Goal: Transaction & Acquisition: Purchase product/service

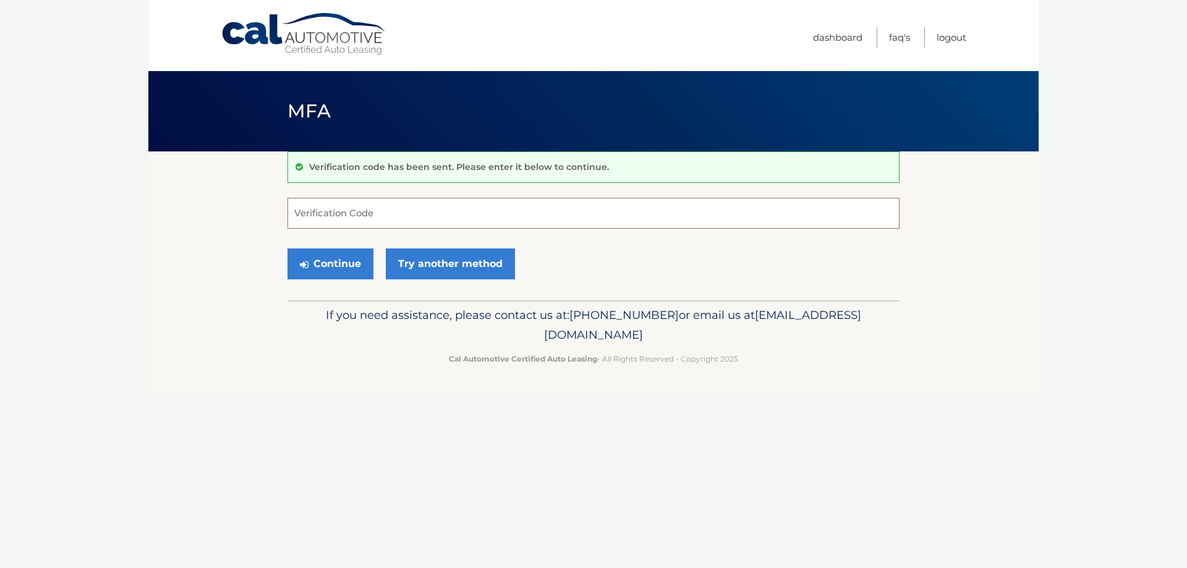
click at [350, 219] on input "Verification Code" at bounding box center [593, 213] width 612 height 31
type input "388832"
click at [320, 266] on button "Continue" at bounding box center [330, 263] width 86 height 31
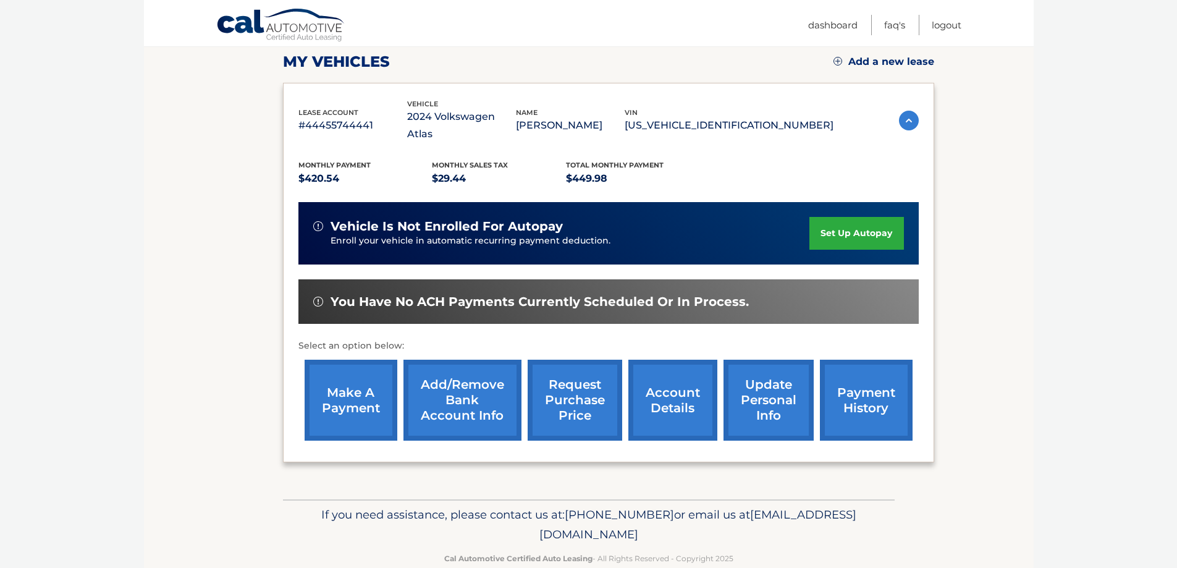
scroll to position [181, 0]
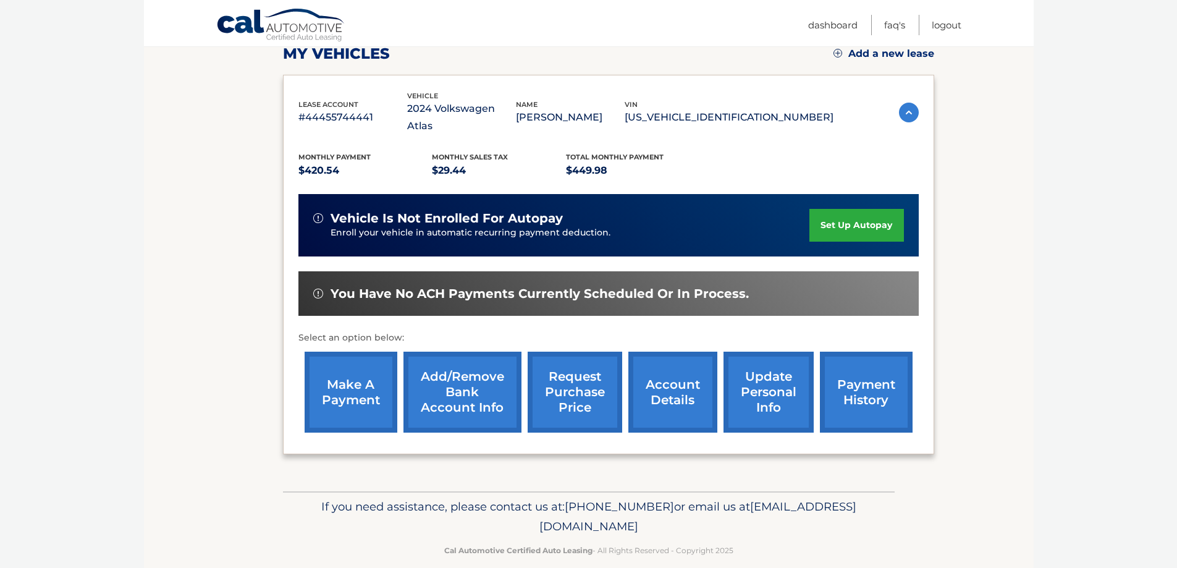
click at [329, 362] on link "make a payment" at bounding box center [351, 392] width 93 height 81
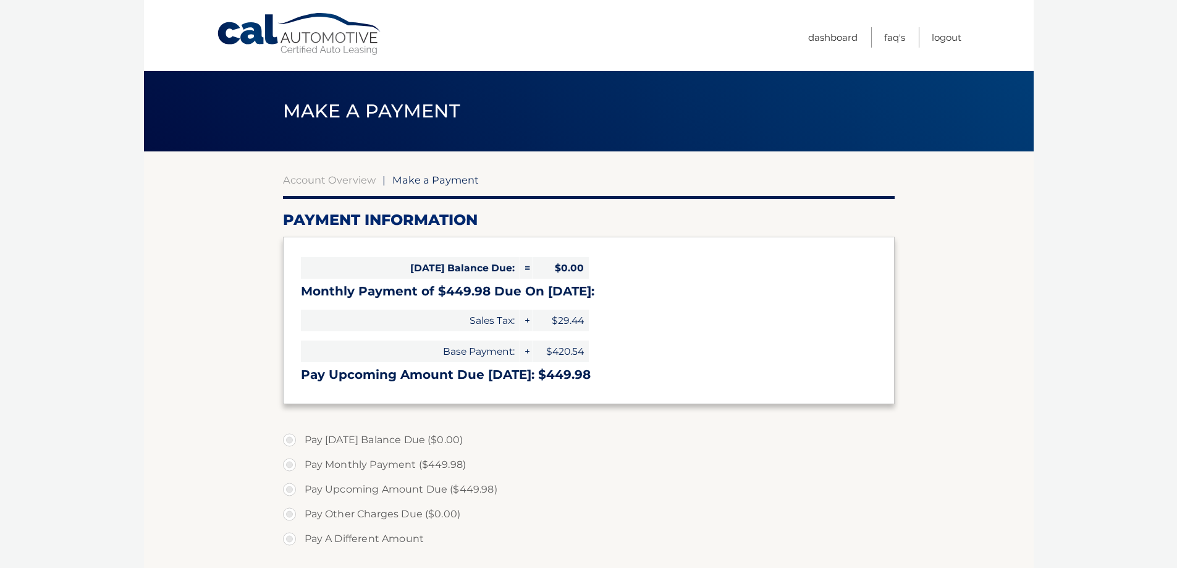
select select "MjcwNGM5ZmQtNzViYy00NjYzLWE3NDctMDg4ZjU2Y2VmZGM5"
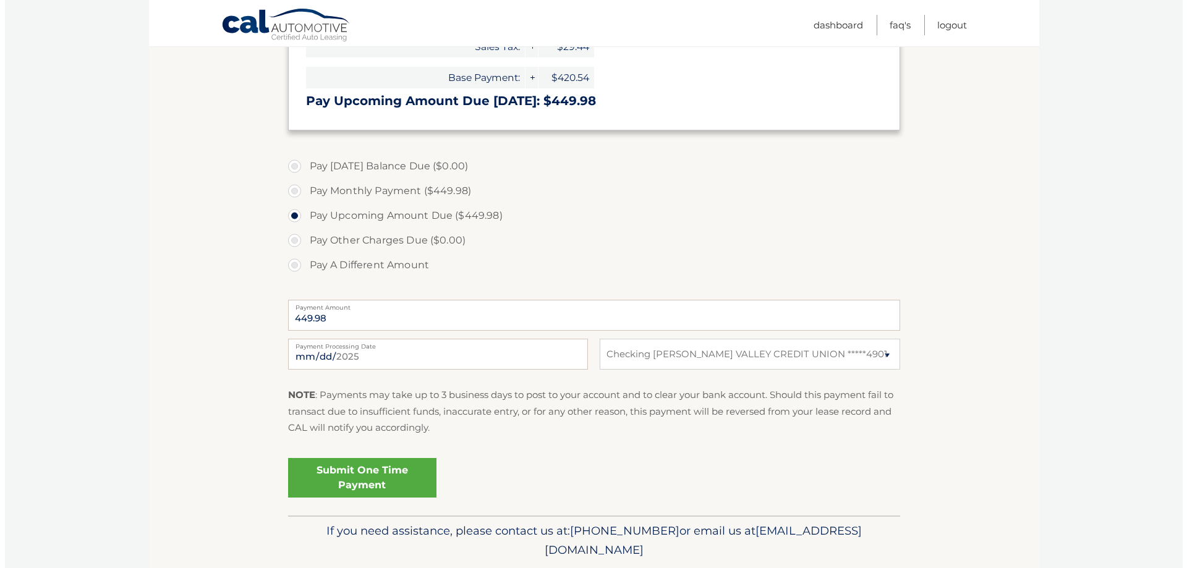
scroll to position [309, 0]
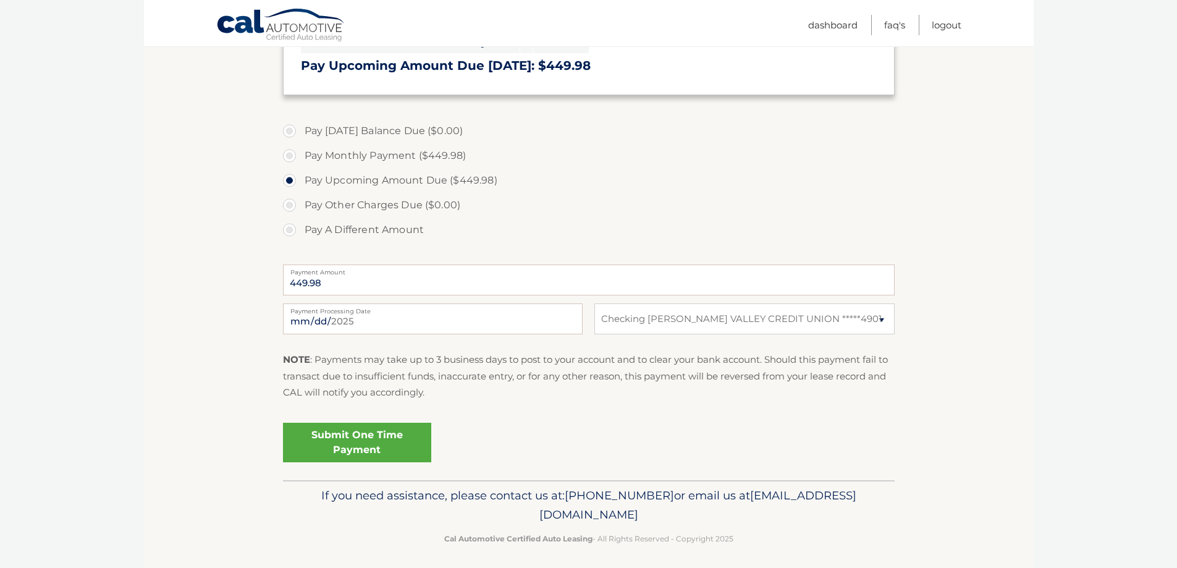
click at [337, 434] on link "Submit One Time Payment" at bounding box center [357, 443] width 148 height 40
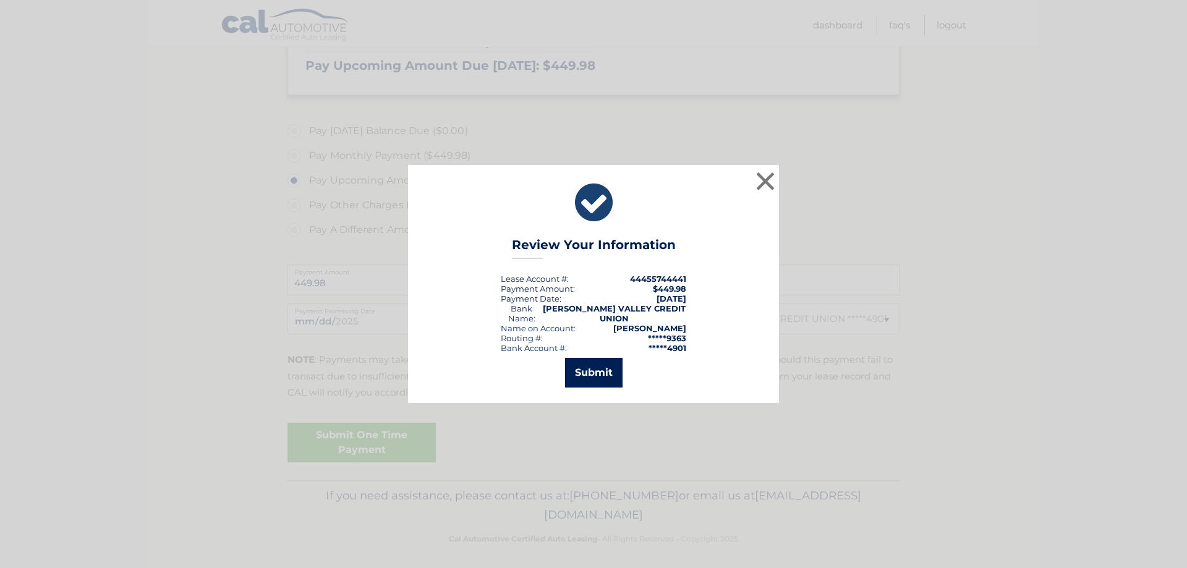
click at [593, 378] on button "Submit" at bounding box center [593, 373] width 57 height 30
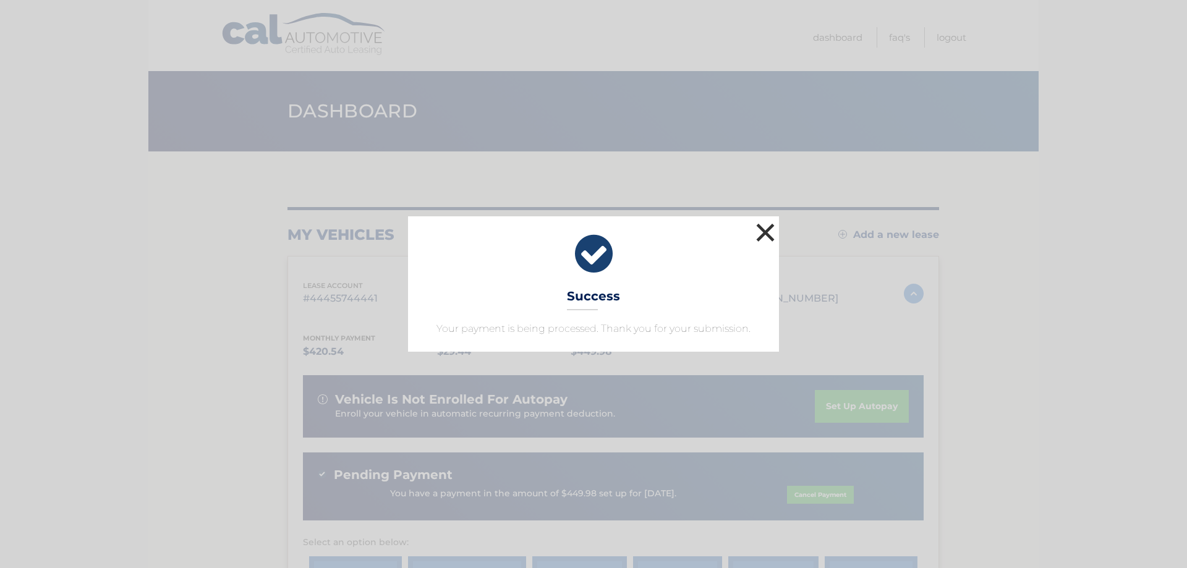
click at [760, 236] on button "×" at bounding box center [765, 232] width 25 height 25
